Goal: Task Accomplishment & Management: Use online tool/utility

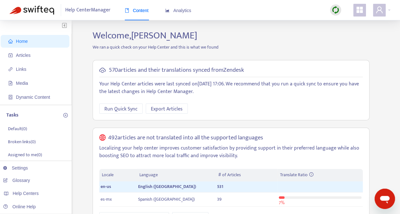
click at [335, 9] on img at bounding box center [335, 10] width 8 height 8
click at [345, 21] on link "Quick Sync" at bounding box center [348, 22] width 27 height 7
click at [18, 52] on span "Articles" at bounding box center [36, 55] width 56 height 13
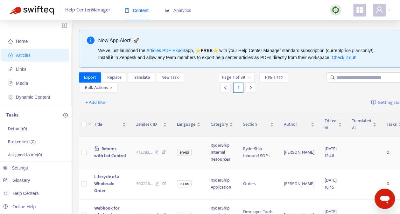
click at [99, 150] on span "Returns with Lot Control" at bounding box center [110, 152] width 32 height 14
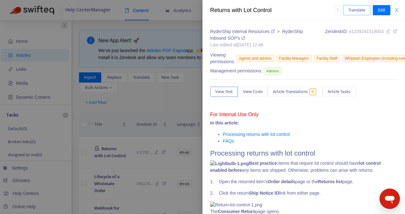
click at [355, 9] on span "Translate" at bounding box center [356, 10] width 17 height 7
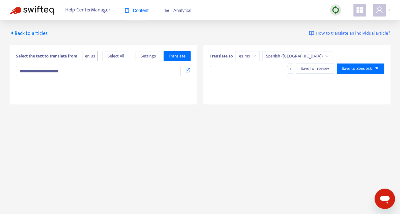
type textarea "**********"
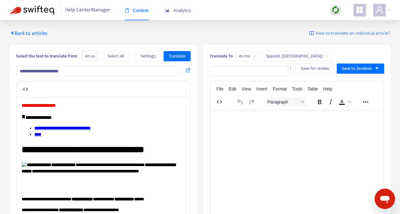
drag, startPoint x: 74, startPoint y: 69, endPoint x: 12, endPoint y: 67, distance: 62.1
click at [12, 67] on div "**********" at bounding box center [103, 193] width 187 height 297
click at [174, 53] on span "Translate" at bounding box center [177, 56] width 17 height 7
click at [231, 71] on input "text" at bounding box center [249, 71] width 79 height 10
paste input "**********"
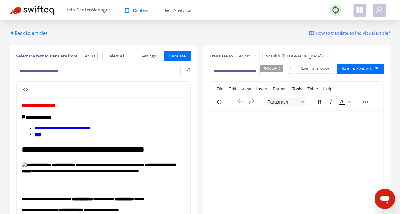
scroll to position [0, 22]
type input "**********"
click at [232, 126] on html at bounding box center [296, 117] width 173 height 17
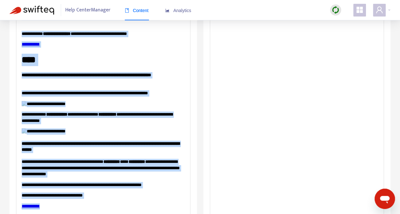
scroll to position [127, 0]
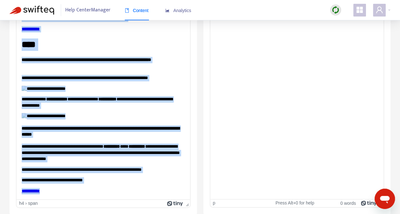
drag, startPoint x: 22, startPoint y: -22, endPoint x: 165, endPoint y: 225, distance: 285.8
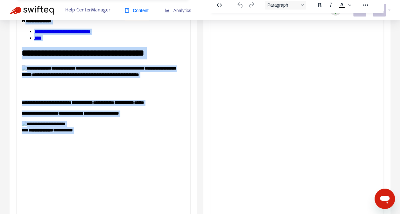
scroll to position [0, 0]
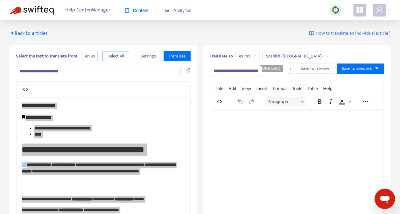
click at [121, 55] on span "Select All" at bounding box center [116, 56] width 17 height 7
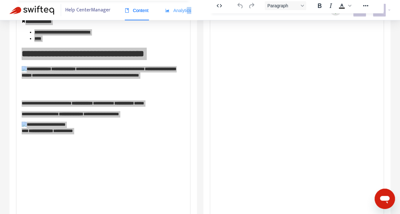
drag, startPoint x: 186, startPoint y: 25, endPoint x: 190, endPoint y: 14, distance: 11.7
click at [190, 14] on div "Content Analytics" at bounding box center [161, 13] width 73 height 24
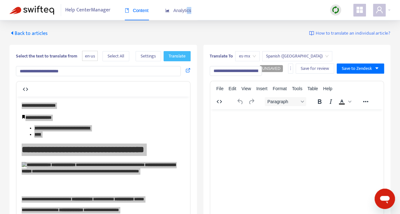
click at [179, 53] on span "Translate" at bounding box center [177, 56] width 17 height 7
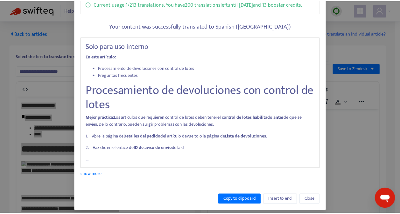
scroll to position [64, 0]
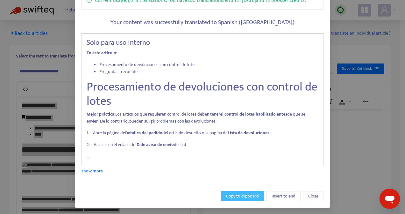
click at [243, 194] on span "Copy to clipboard" at bounding box center [242, 196] width 33 height 7
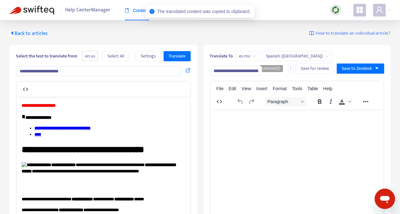
click at [225, 117] on p "Rich Text Area. Press ALT-0 for help." at bounding box center [296, 117] width 163 height 6
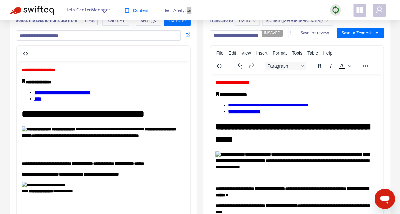
scroll to position [0, 0]
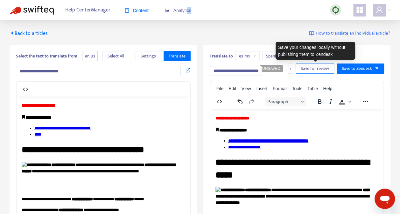
click at [316, 67] on span "Save for review" at bounding box center [315, 68] width 28 height 7
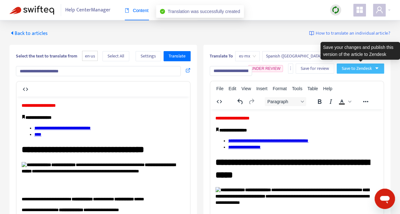
click at [355, 66] on span "Save to Zendesk" at bounding box center [357, 68] width 30 height 7
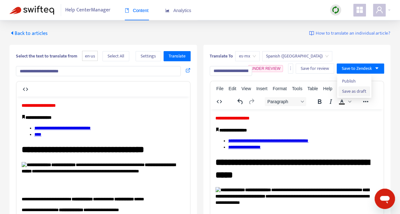
click at [361, 90] on span "Save as draft" at bounding box center [354, 91] width 24 height 7
click at [23, 31] on span "Back to articles" at bounding box center [29, 33] width 38 height 9
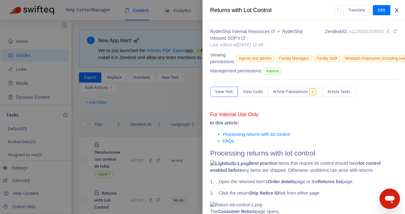
click at [396, 7] on button "Close" at bounding box center [396, 10] width 9 height 6
